Goal: Information Seeking & Learning: Learn about a topic

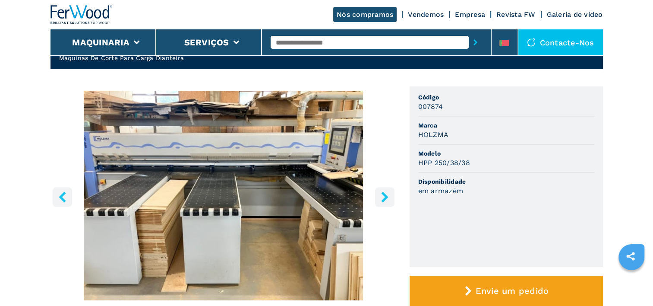
scroll to position [86, 0]
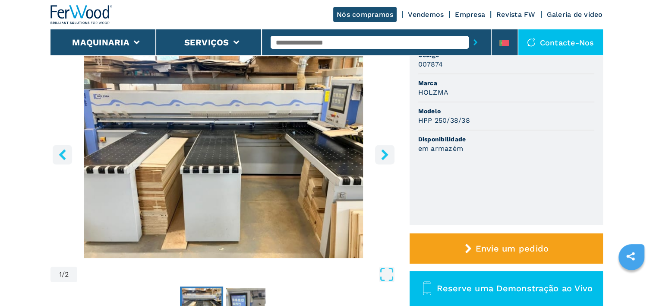
click at [383, 154] on icon "right-button" at bounding box center [385, 154] width 11 height 11
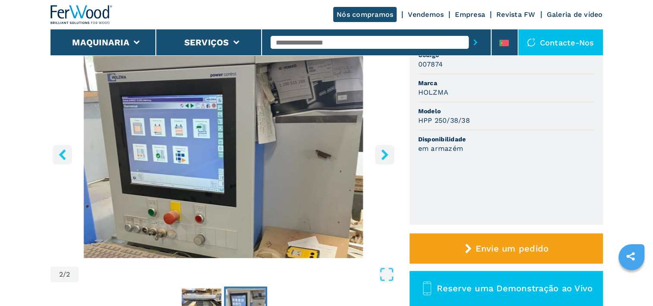
click at [383, 154] on icon "right-button" at bounding box center [385, 154] width 11 height 11
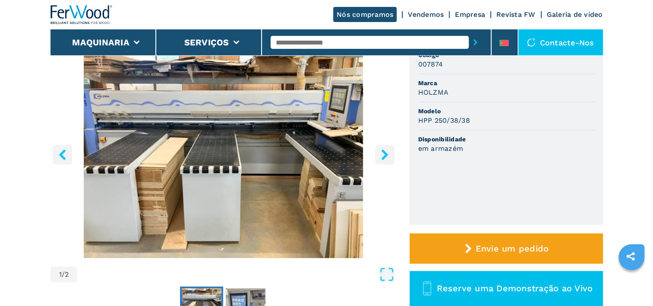
click at [383, 154] on icon "right-button" at bounding box center [385, 154] width 11 height 11
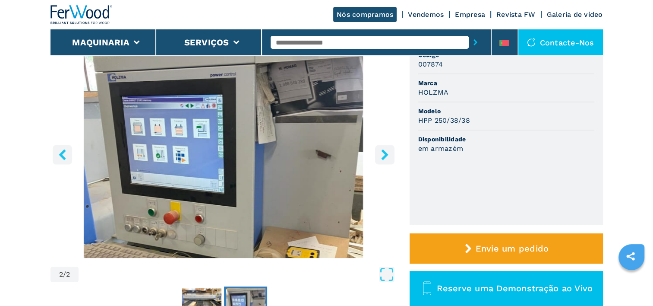
click at [383, 154] on icon "right-button" at bounding box center [385, 154] width 11 height 11
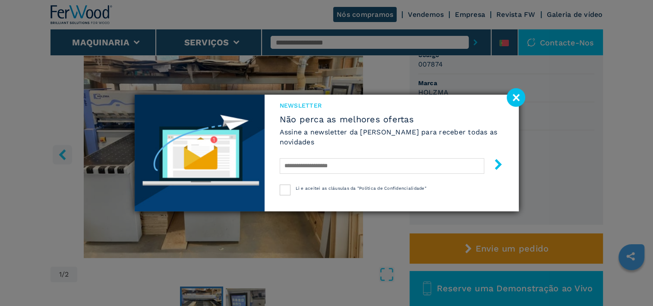
click at [517, 97] on image at bounding box center [516, 97] width 19 height 19
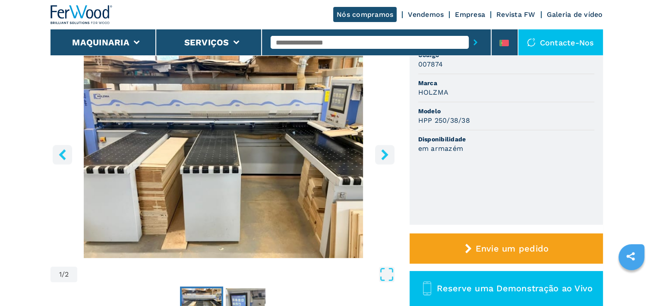
click at [382, 153] on icon "right-button" at bounding box center [385, 154] width 11 height 11
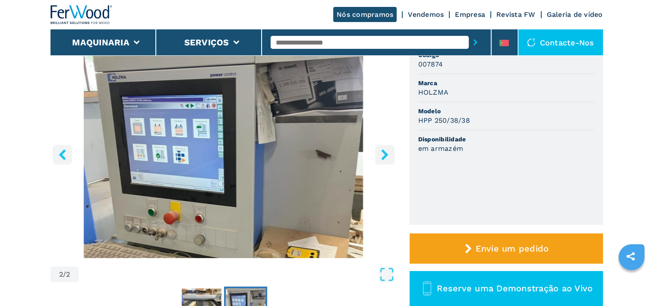
click at [382, 153] on icon "right-button" at bounding box center [385, 154] width 11 height 11
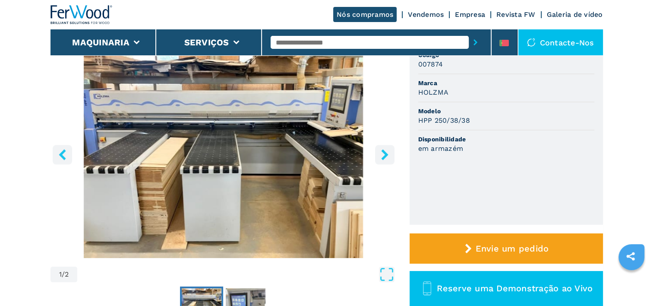
click at [382, 153] on icon "right-button" at bounding box center [385, 154] width 11 height 11
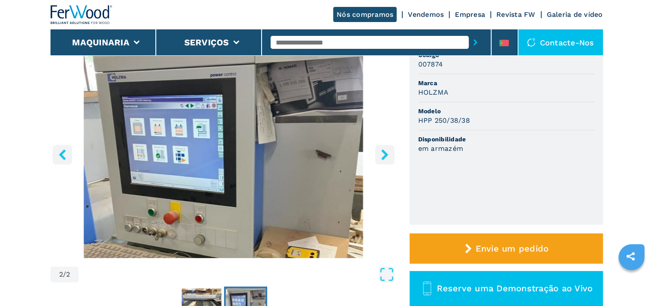
click at [382, 153] on icon "right-button" at bounding box center [385, 154] width 11 height 11
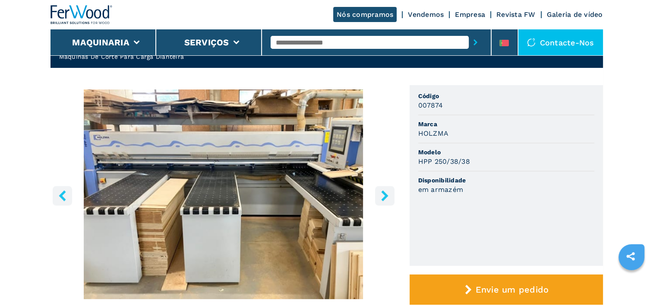
scroll to position [43, 0]
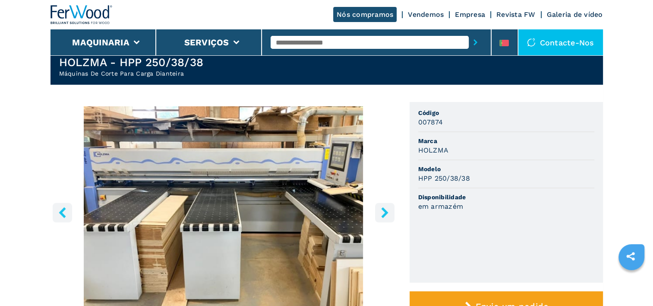
click at [385, 196] on div "1 / 2" at bounding box center [224, 224] width 346 height 236
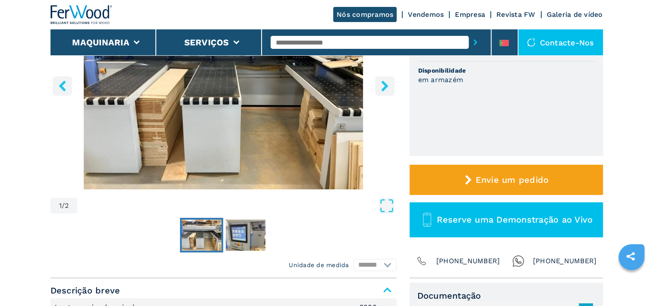
scroll to position [154, 0]
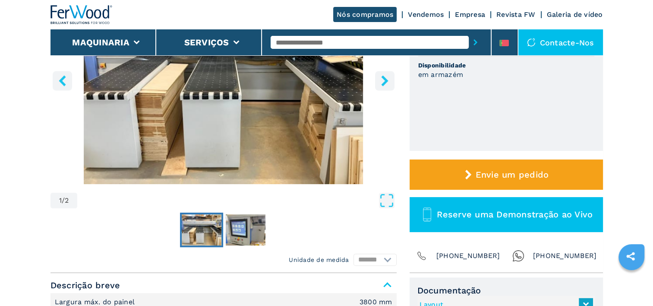
scroll to position [173, 0]
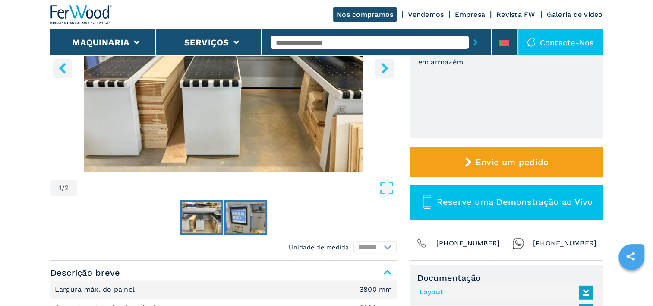
click at [243, 219] on img "Go to Slide 2" at bounding box center [246, 217] width 40 height 31
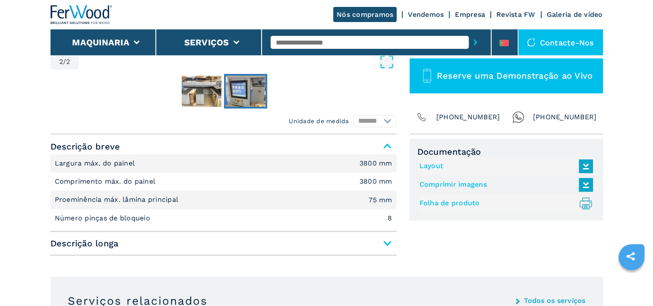
scroll to position [302, 0]
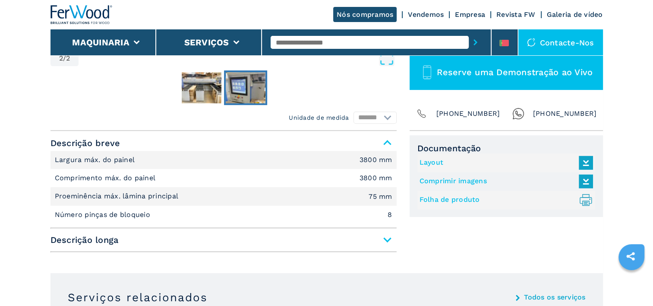
click at [387, 239] on span "Descrição longa" at bounding box center [224, 240] width 346 height 16
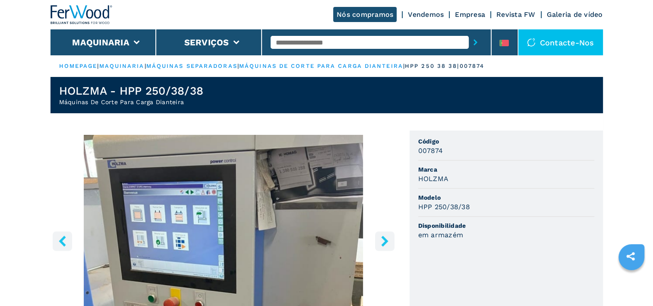
scroll to position [0, 0]
